Goal: Task Accomplishment & Management: Use online tool/utility

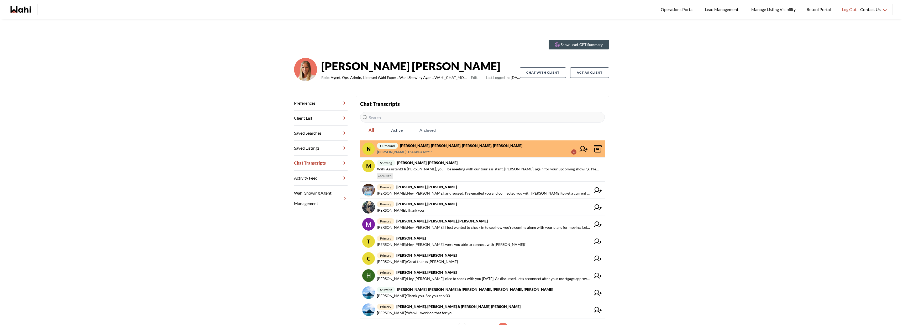
click at [196, 101] on div "Show Lead-GPT Summary [PERSON_NAME] Role: Agent, Ops, Admin, Licensed Wahi Expe…" at bounding box center [451, 188] width 903 height 339
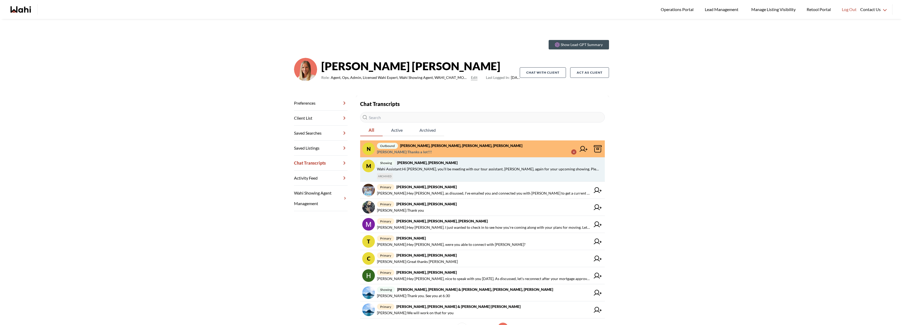
click at [424, 169] on span "Wahi Assistant : Hi [PERSON_NAME], you’ll be meeting with our tour assistant, […" at bounding box center [489, 169] width 224 height 6
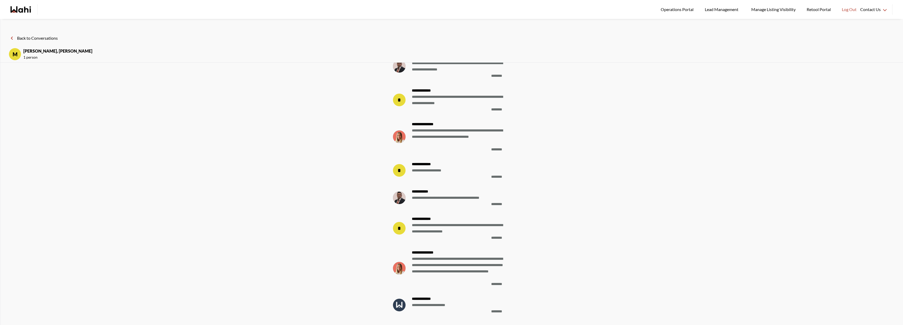
click at [497, 308] on span "********" at bounding box center [498, 311] width 15 height 6
click at [56, 39] on button "Back to Conversations" at bounding box center [33, 38] width 49 height 7
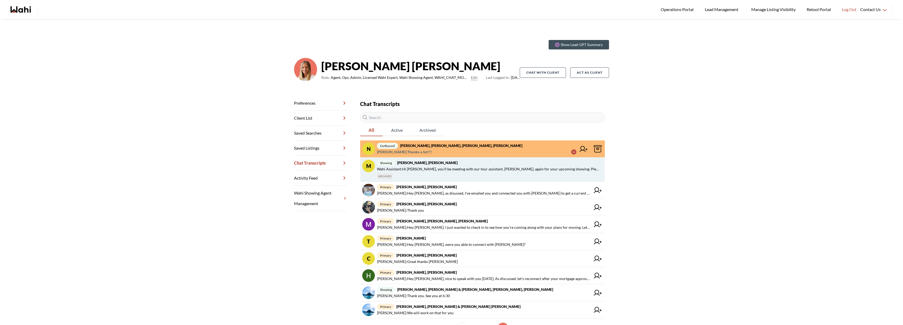
click at [446, 169] on span "Wahi Assistant : Hi [PERSON_NAME], you’ll be meeting with our tour assistant, […" at bounding box center [489, 169] width 224 height 6
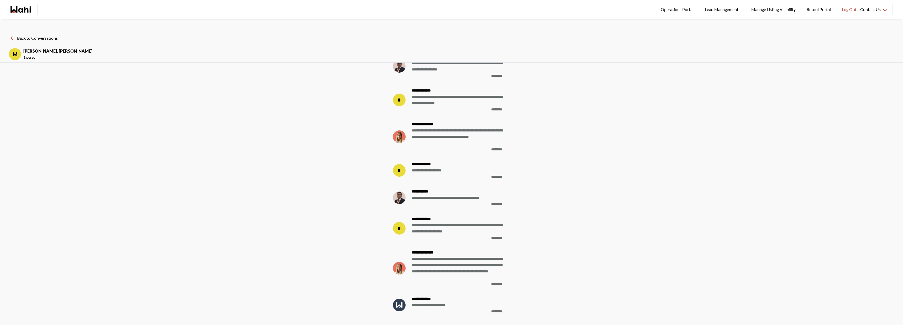
drag, startPoint x: 50, startPoint y: 55, endPoint x: 53, endPoint y: 62, distance: 7.0
click at [54, 60] on span "1 person" at bounding box center [57, 57] width 69 height 6
click at [49, 39] on button "Back to Conversations" at bounding box center [33, 38] width 49 height 7
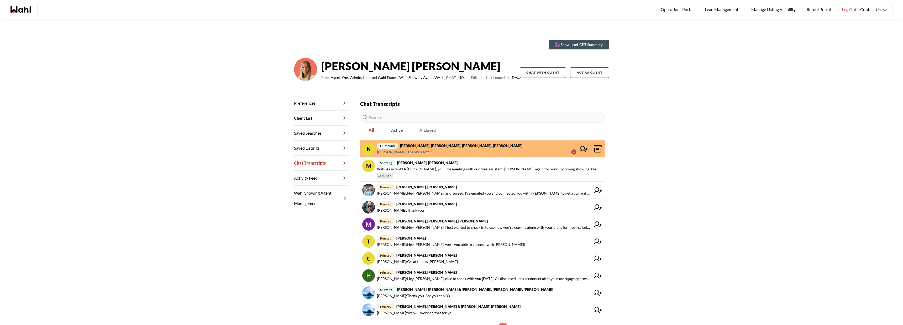
click at [19, 10] on icon "Wahi homepage" at bounding box center [24, 9] width 13 height 6
